Goal: Task Accomplishment & Management: Use online tool/utility

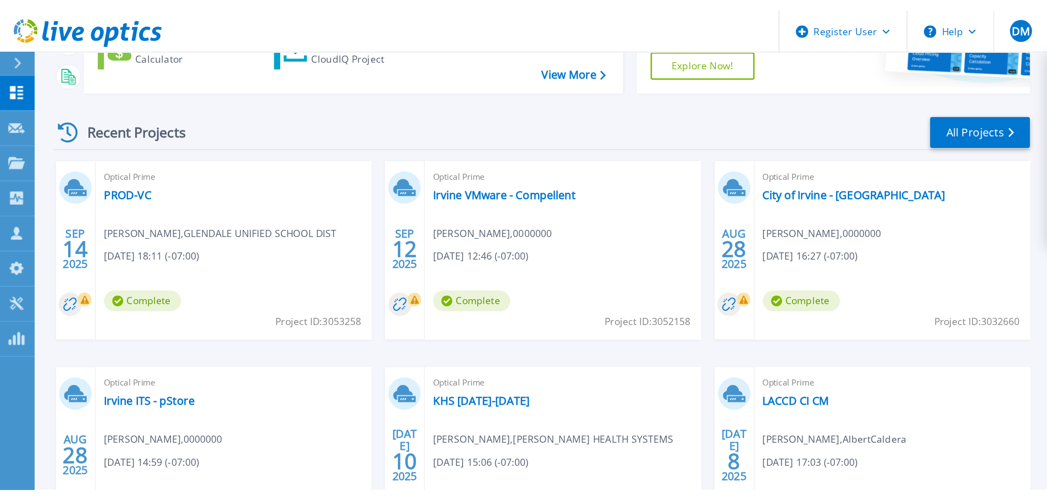
scroll to position [154, 0]
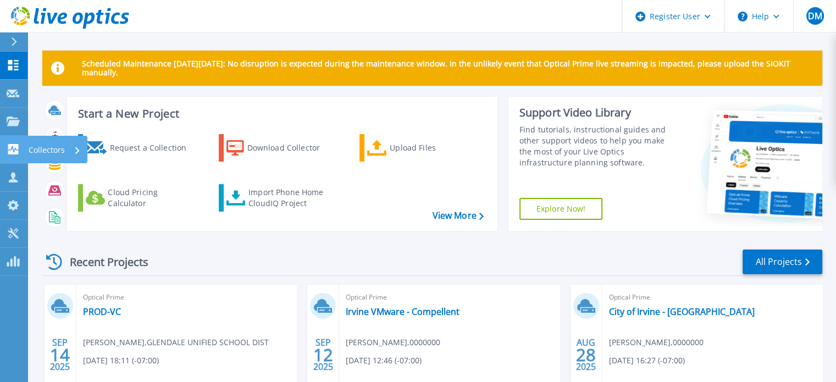
click at [13, 139] on link "Collectors Collectors" at bounding box center [13, 150] width 27 height 28
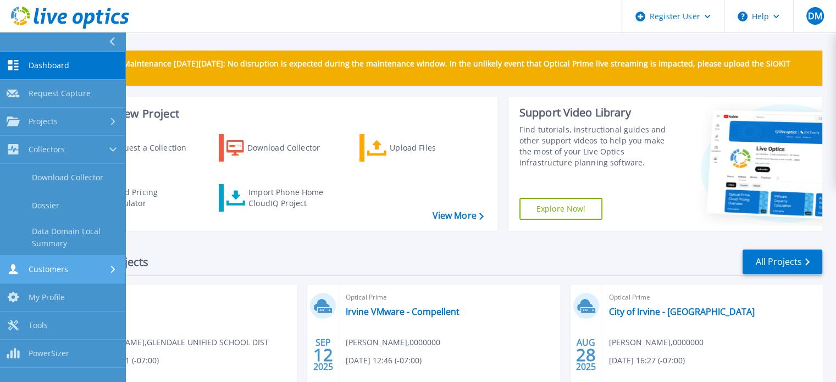
click at [43, 274] on link "Customers Customers" at bounding box center [62, 270] width 125 height 28
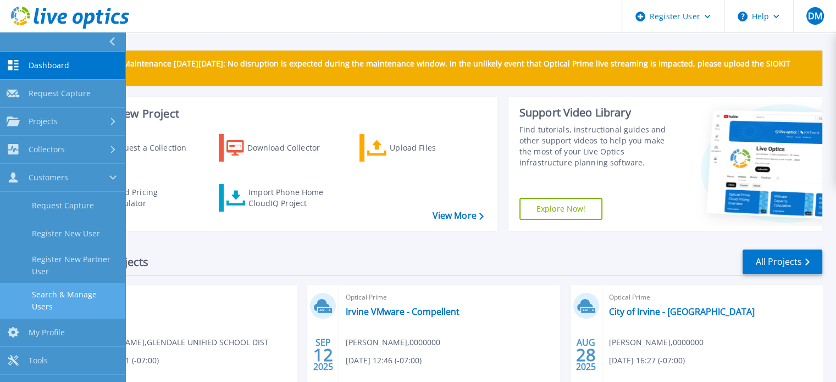
click at [59, 296] on link "Search & Manage Users" at bounding box center [62, 300] width 125 height 35
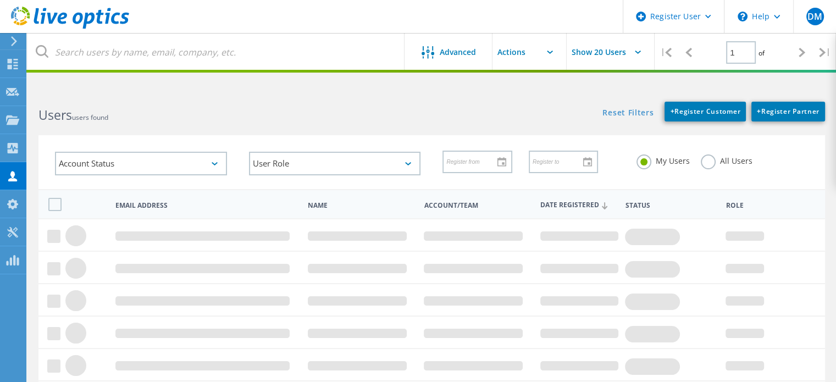
click at [705, 155] on label "All Users" at bounding box center [727, 159] width 52 height 10
click at [0, 0] on input "All Users" at bounding box center [0, 0] width 0 height 0
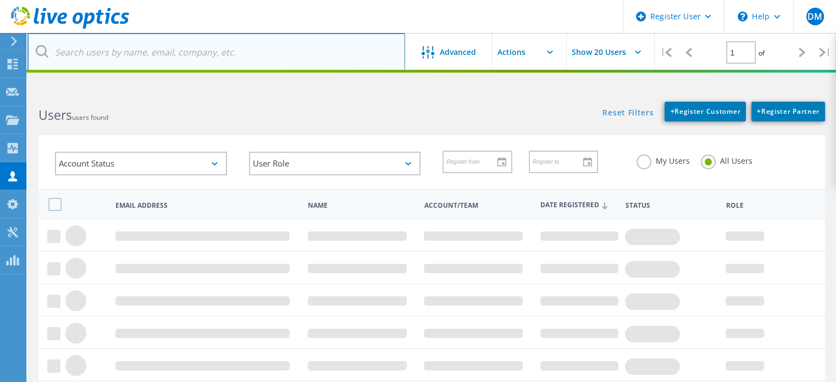
click at [268, 54] on input "text" at bounding box center [216, 52] width 378 height 38
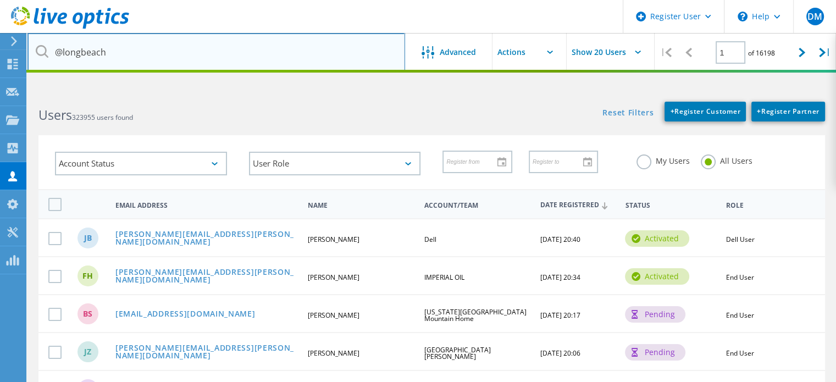
type input "@longbeach"
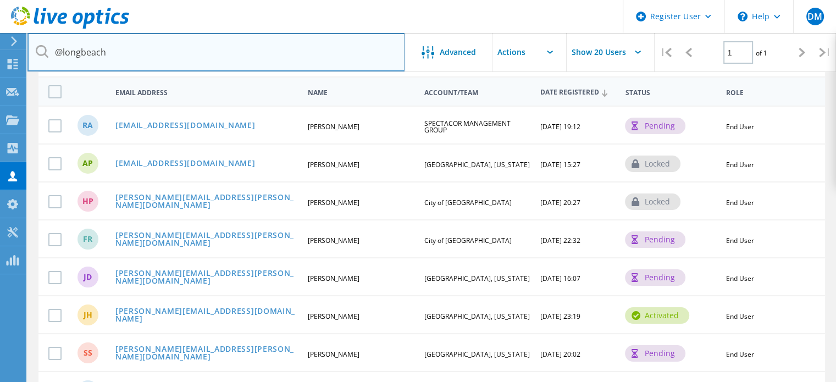
scroll to position [179, 0]
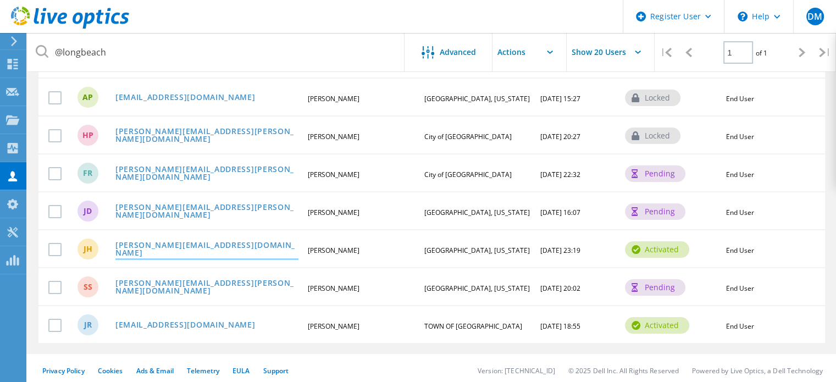
click at [187, 246] on link "[PERSON_NAME][EMAIL_ADDRESS][DOMAIN_NAME]" at bounding box center [206, 249] width 183 height 17
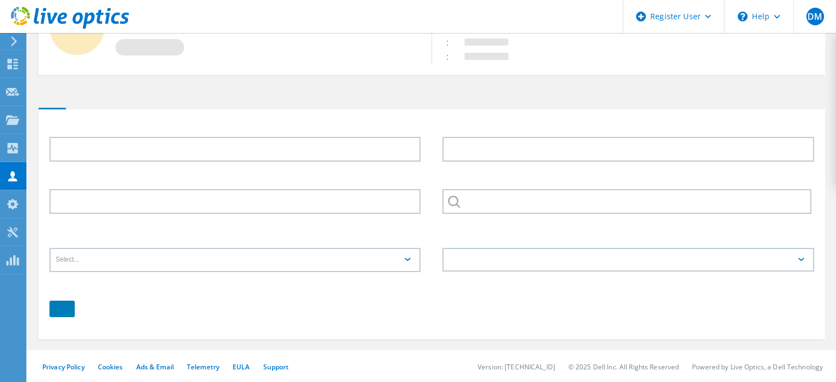
type input "Jeffrey"
type input "Ho"
type input "[GEOGRAPHIC_DATA], [US_STATE]"
type input "English"
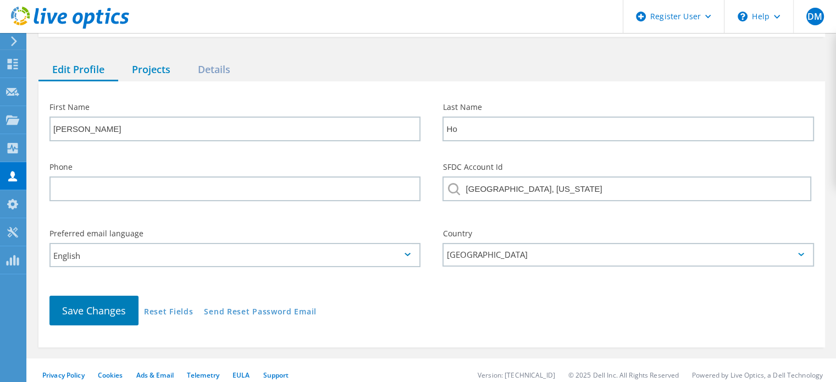
click at [146, 62] on div "Projects" at bounding box center [151, 70] width 66 height 23
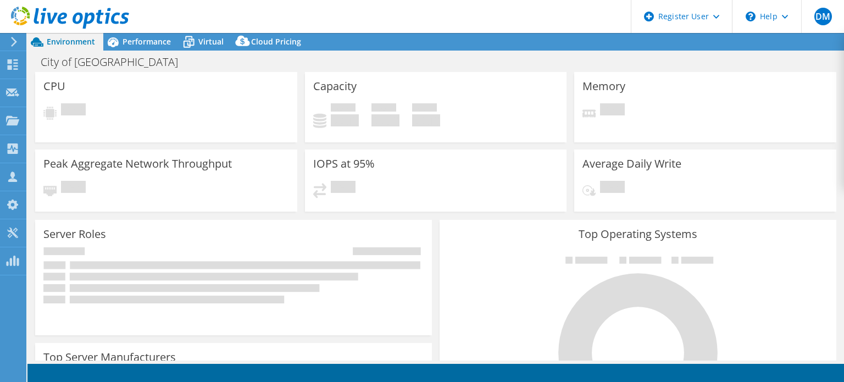
select select "USD"
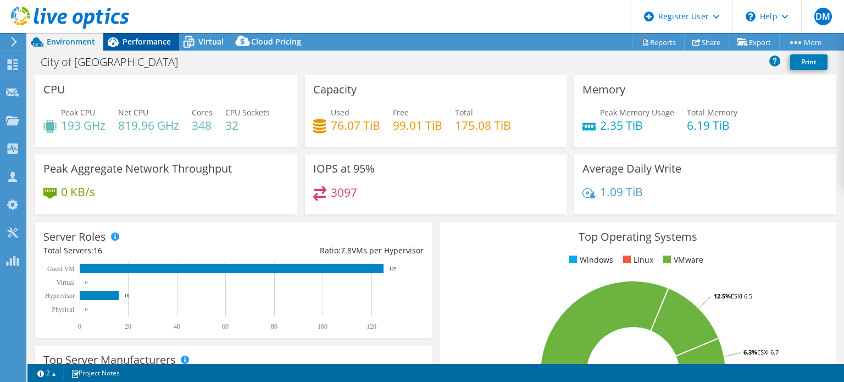
click at [157, 43] on span "Performance" at bounding box center [147, 41] width 48 height 10
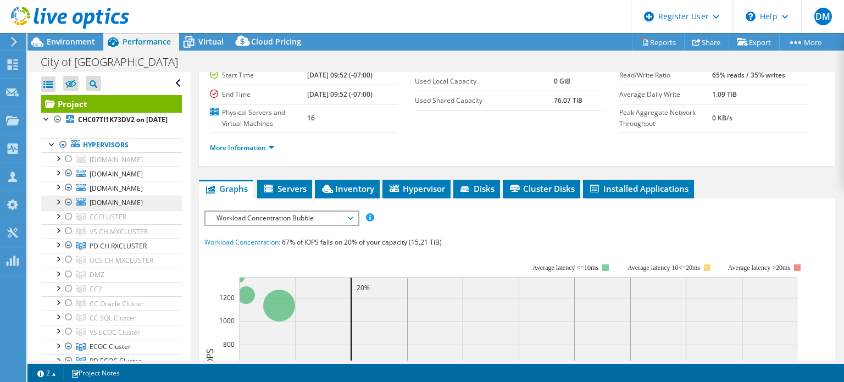
scroll to position [165, 0]
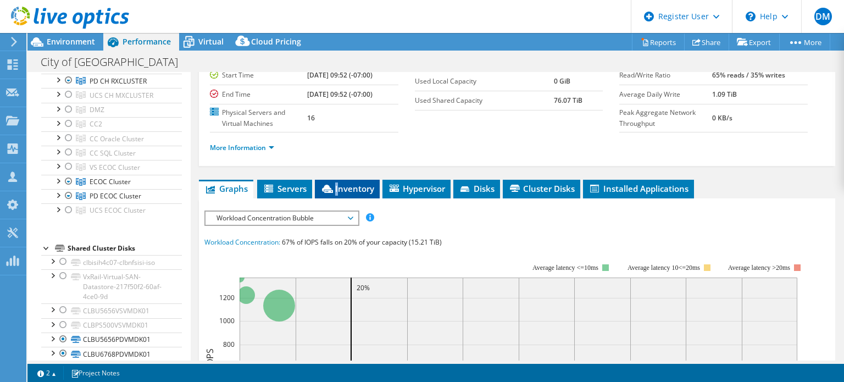
click at [338, 194] on span "Inventory" at bounding box center [347, 188] width 54 height 11
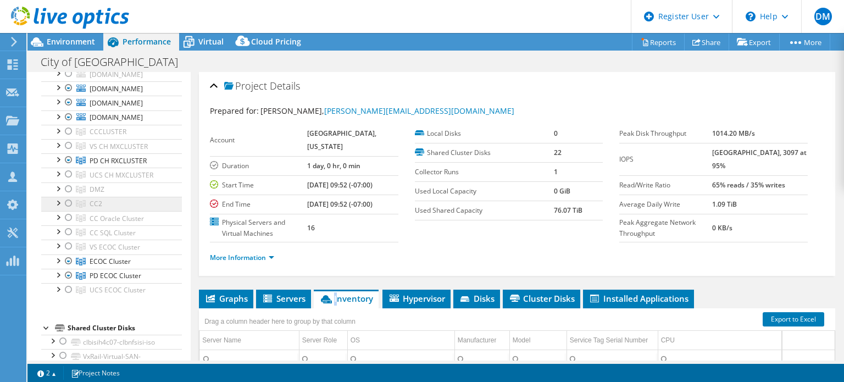
scroll to position [0, 0]
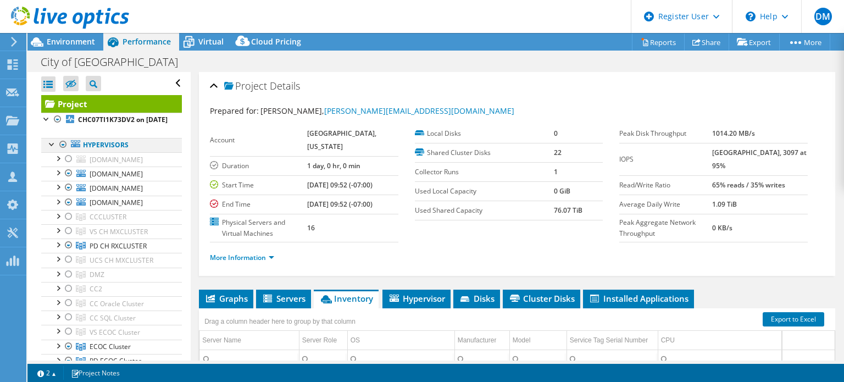
click at [63, 151] on div at bounding box center [63, 144] width 11 height 13
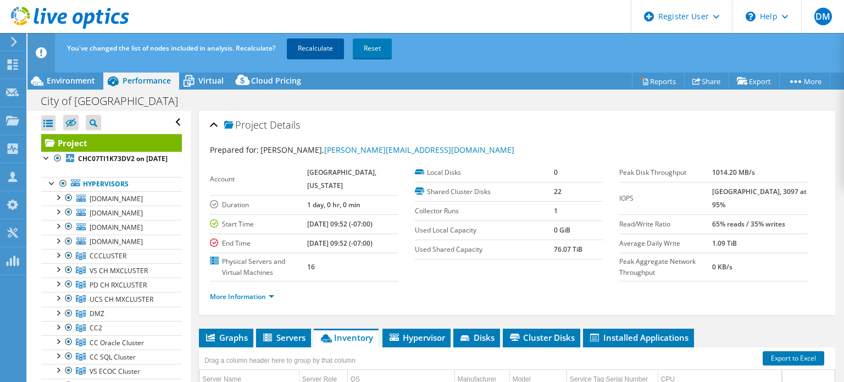
click at [329, 50] on link "Recalculate" at bounding box center [315, 48] width 57 height 20
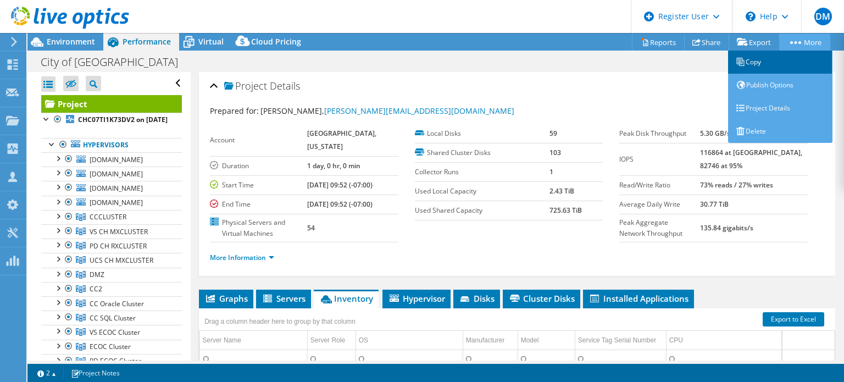
click at [787, 59] on link "Copy" at bounding box center [780, 62] width 104 height 23
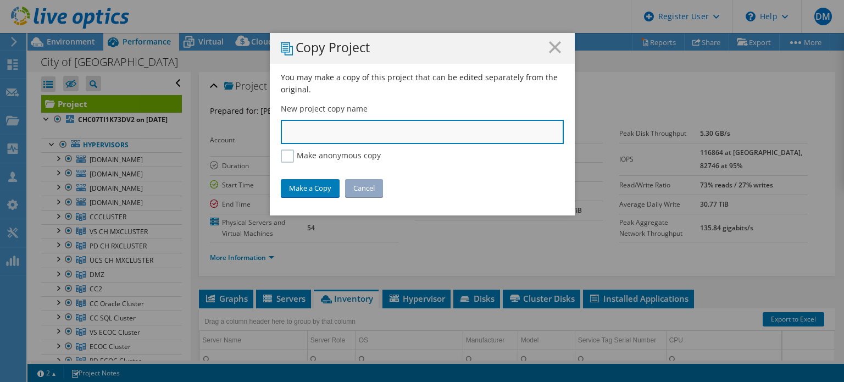
click at [350, 135] on input "text" at bounding box center [422, 132] width 283 height 24
type input "Long Beach - Entire VMware"
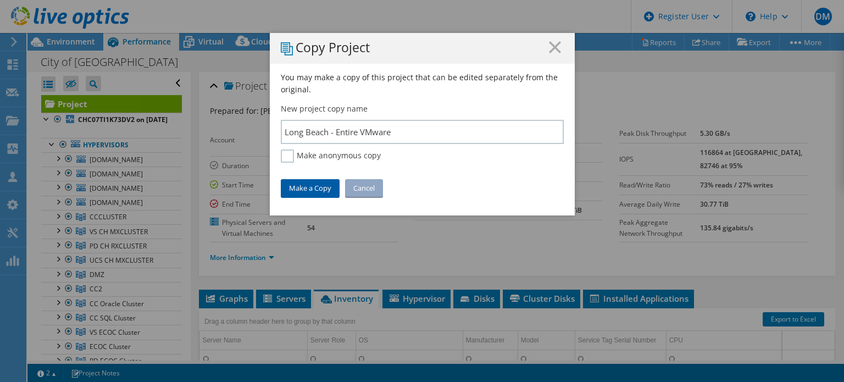
click at [323, 185] on link "Make a Copy" at bounding box center [310, 188] width 59 height 18
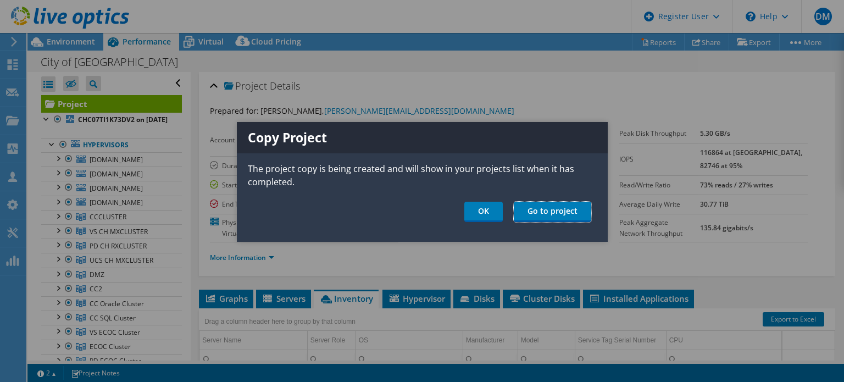
click at [568, 206] on link "Go to project" at bounding box center [553, 212] width 78 height 20
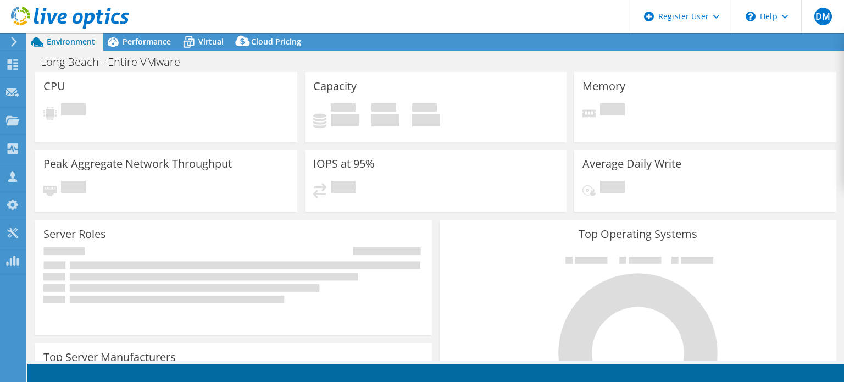
select select "USD"
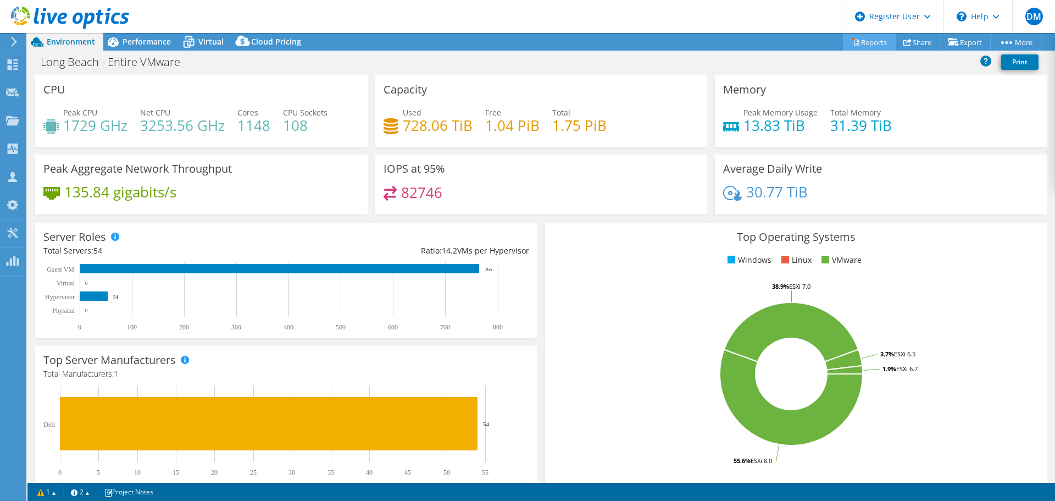
click at [864, 36] on link "Reports" at bounding box center [869, 42] width 53 height 17
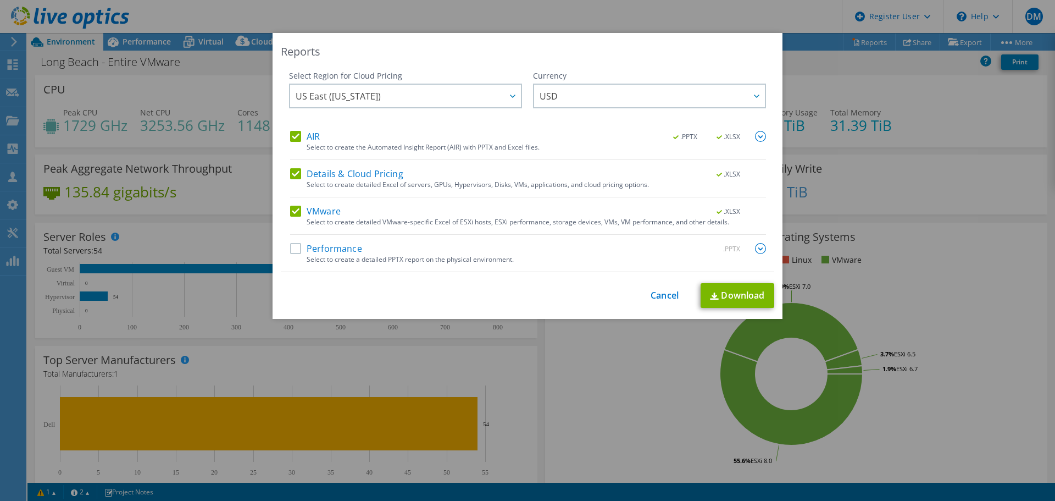
click at [290, 173] on label "Details & Cloud Pricing" at bounding box center [346, 173] width 113 height 11
click at [0, 0] on input "Details & Cloud Pricing" at bounding box center [0, 0] width 0 height 0
click at [739, 291] on link "Download" at bounding box center [738, 295] width 74 height 25
drag, startPoint x: 657, startPoint y: 292, endPoint x: 645, endPoint y: 323, distance: 33.1
click at [658, 292] on link "Cancel" at bounding box center [665, 295] width 28 height 10
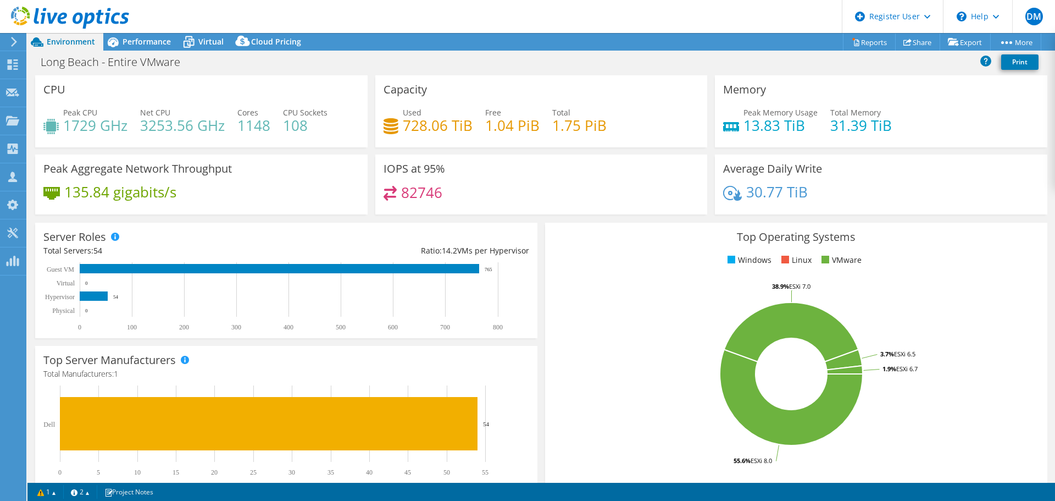
drag, startPoint x: 490, startPoint y: 177, endPoint x: 478, endPoint y: 169, distance: 14.8
click at [486, 175] on div "IOPS at 95% 82746" at bounding box center [541, 184] width 333 height 60
